Goal: Check status: Check status

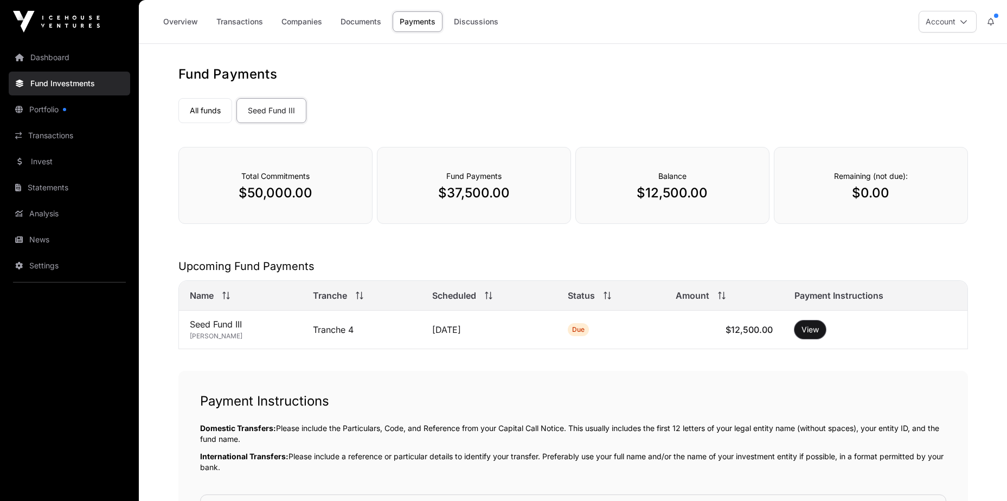
click at [813, 326] on button "View" at bounding box center [809, 329] width 31 height 18
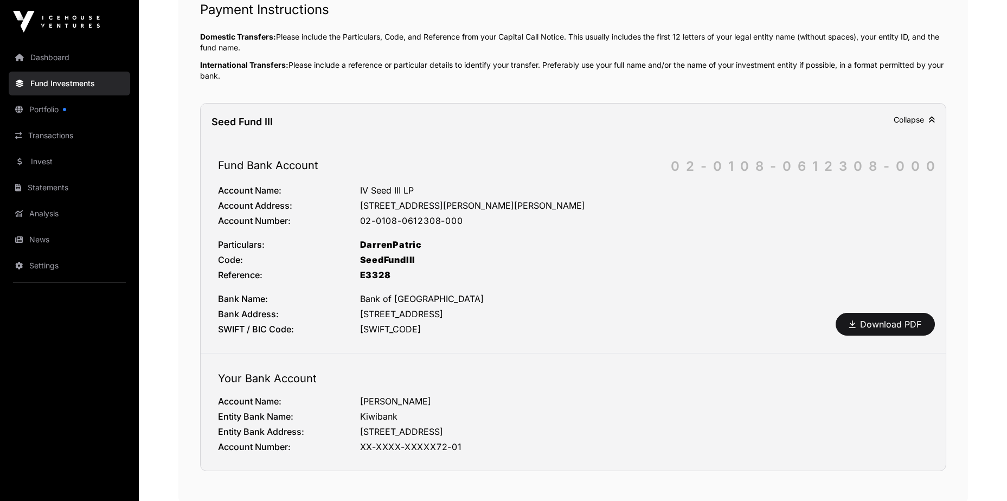
scroll to position [120, 0]
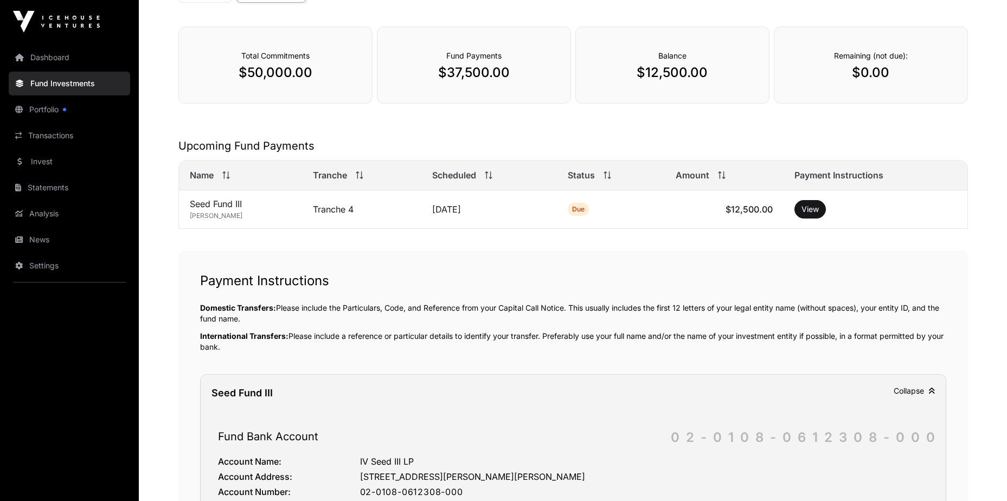
click at [29, 104] on link "Portfolio" at bounding box center [69, 110] width 121 height 24
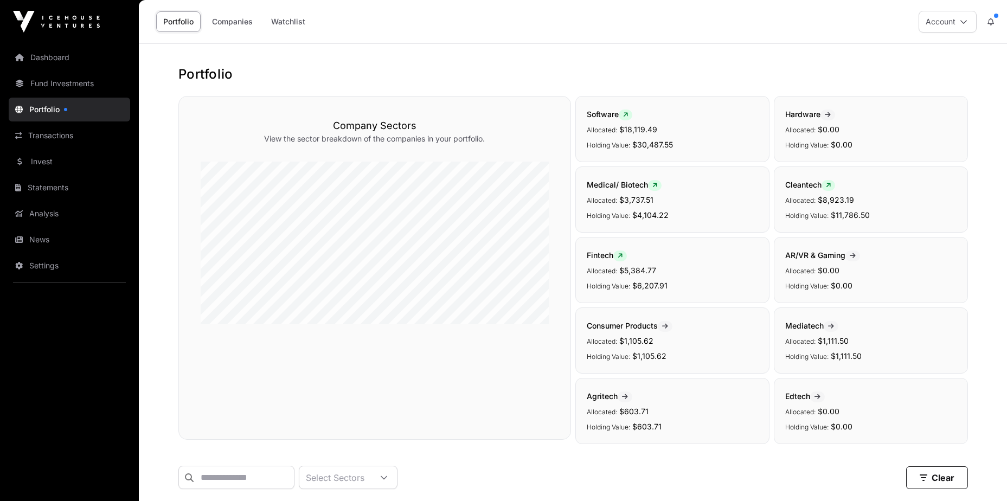
click at [41, 191] on link "Statements" at bounding box center [69, 188] width 121 height 24
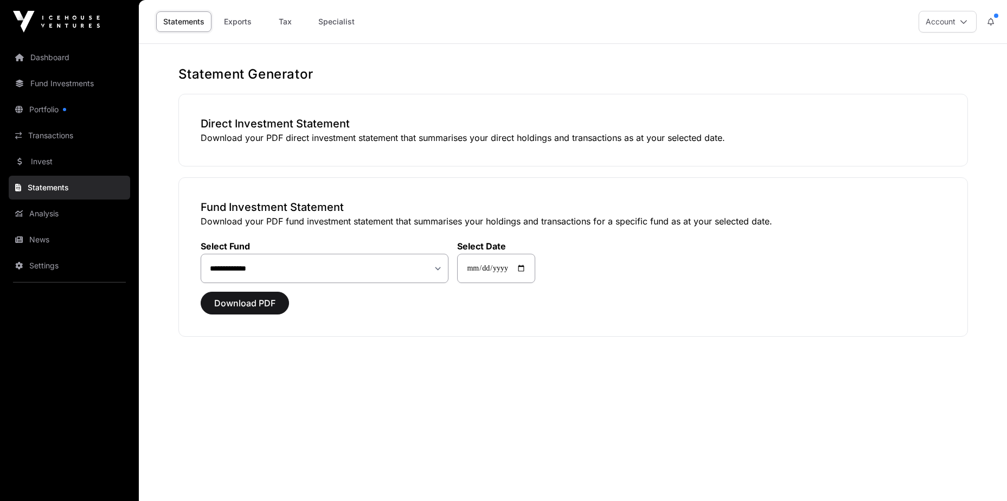
click at [35, 211] on link "Analysis" at bounding box center [69, 214] width 121 height 24
